Goal: Check status

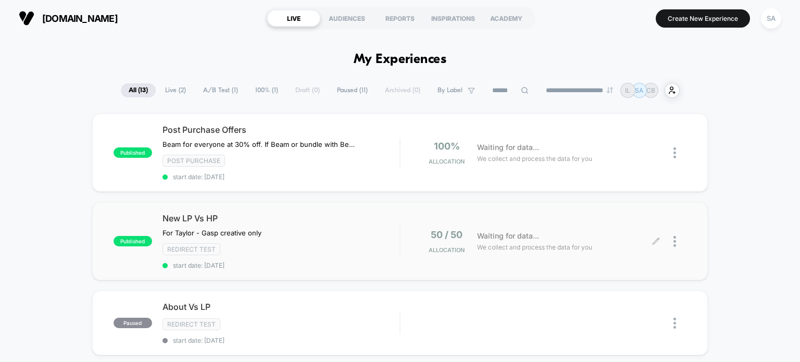
click at [500, 235] on span "Waiting for data..." at bounding box center [508, 235] width 62 height 11
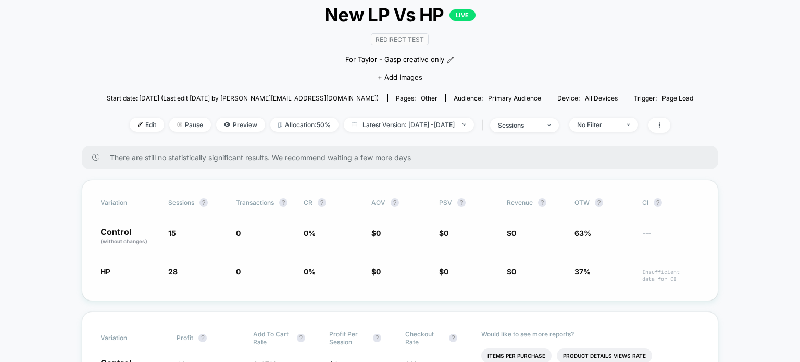
scroll to position [97, 0]
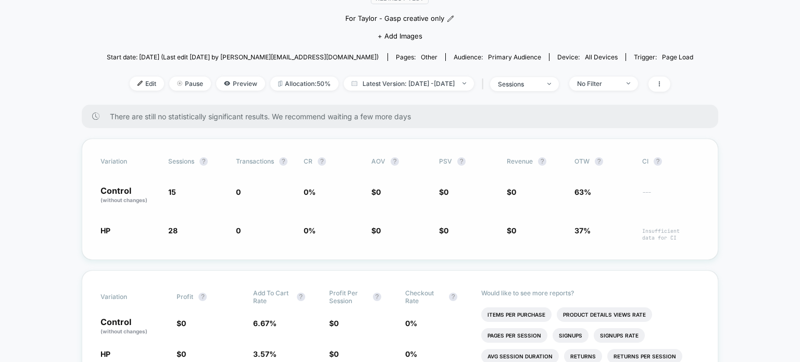
scroll to position [102, 0]
